Goal: Check status: Check status

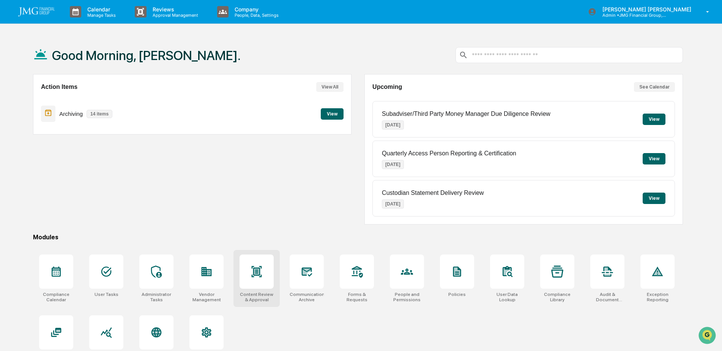
click at [264, 273] on div at bounding box center [257, 271] width 34 height 34
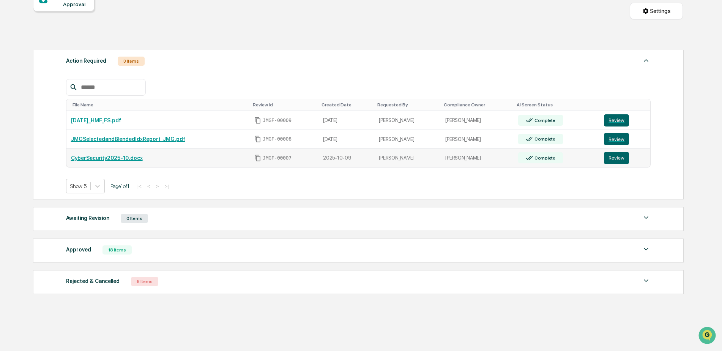
scroll to position [95, 0]
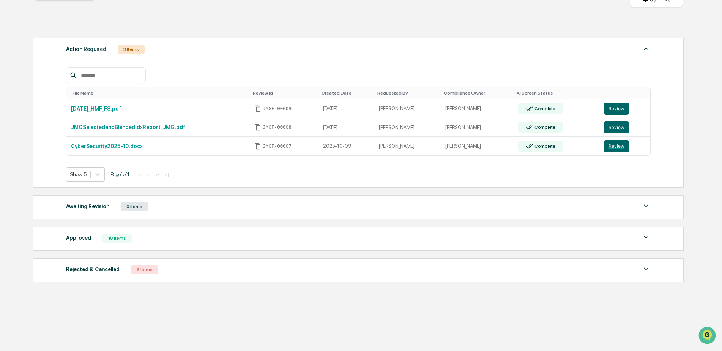
click at [642, 239] on img at bounding box center [646, 237] width 9 height 9
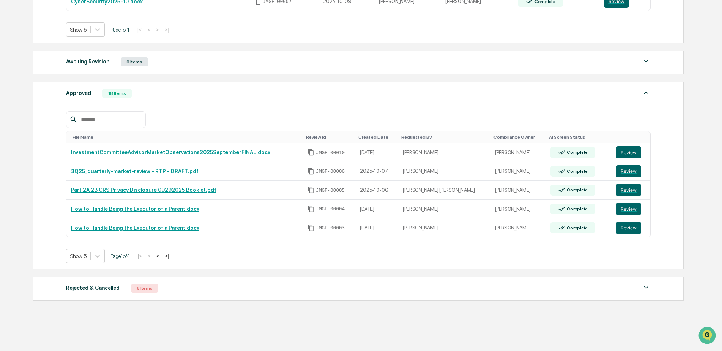
scroll to position [247, 0]
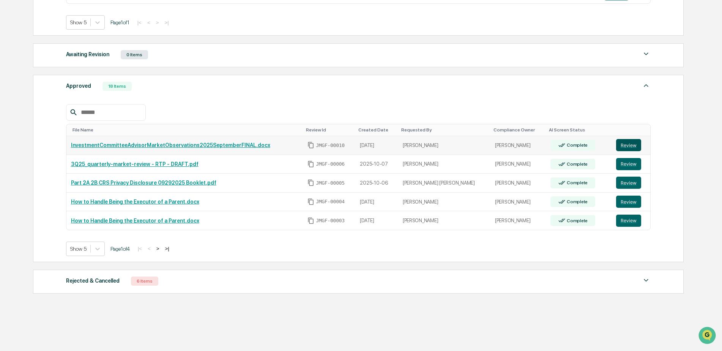
click at [627, 147] on button "Review" at bounding box center [628, 145] width 25 height 12
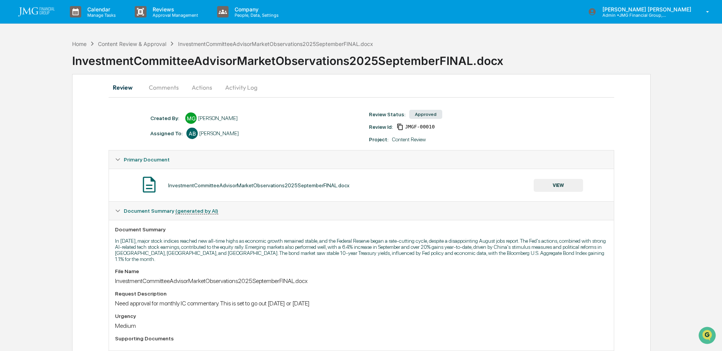
click at [40, 13] on img at bounding box center [36, 11] width 36 height 9
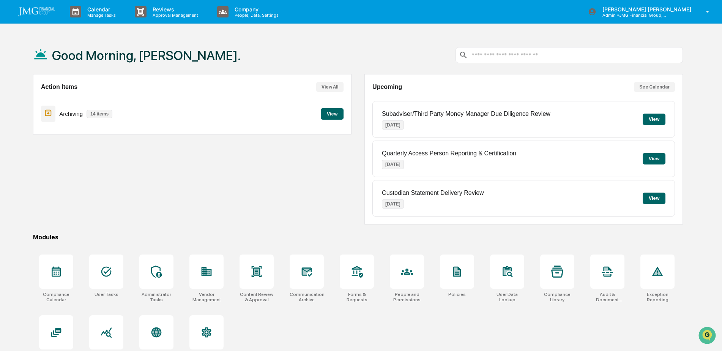
click at [357, 49] on div "Good Morning, [PERSON_NAME]." at bounding box center [358, 55] width 650 height 38
